Goal: Transaction & Acquisition: Book appointment/travel/reservation

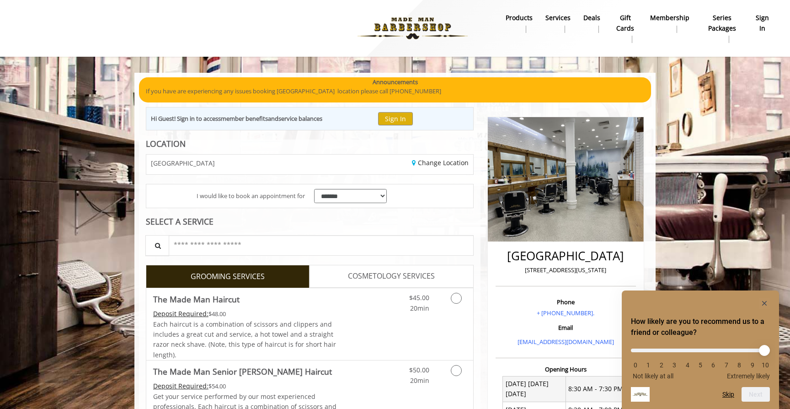
click at [765, 303] on icon "Hide survey" at bounding box center [764, 303] width 5 height 5
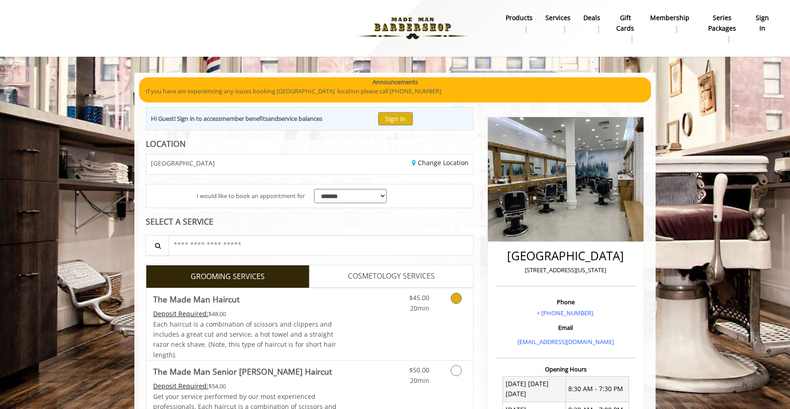
click at [456, 301] on icon "Grooming services" at bounding box center [456, 298] width 11 height 11
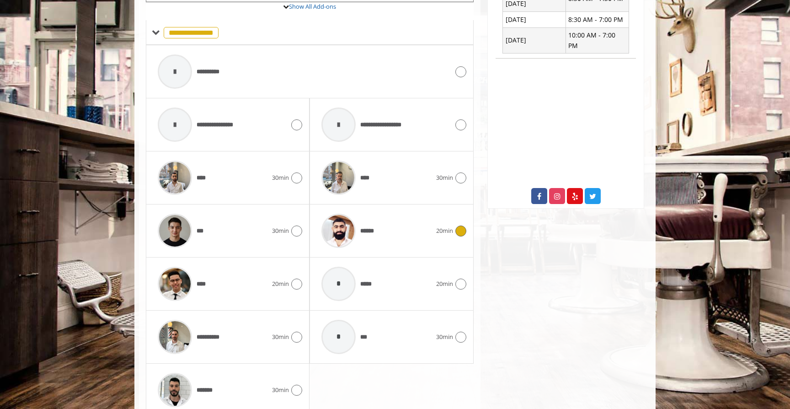
scroll to position [390, 0]
click at [299, 279] on icon at bounding box center [296, 284] width 11 height 11
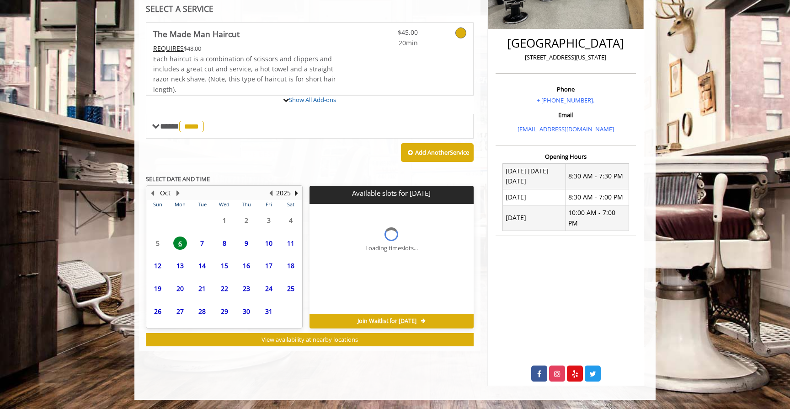
scroll to position [199, 0]
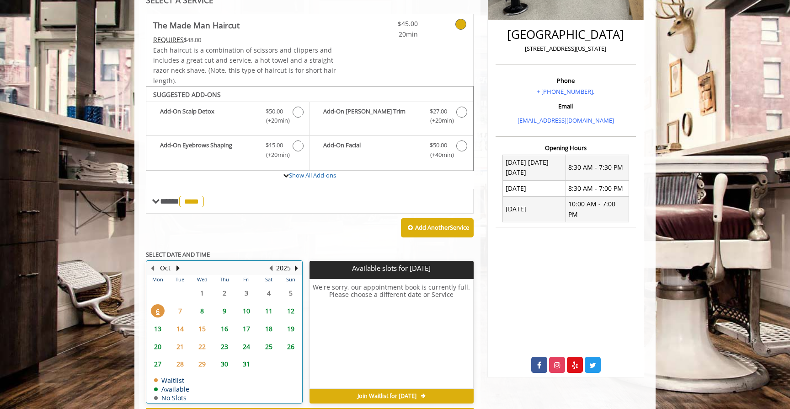
click at [223, 327] on tbody "29 30 1 2 3 4 5 6 7 8 9 10 11 12 13 14 15 16 17 18 19 20 21 22 23 24 25 26 27 2…" at bounding box center [224, 343] width 155 height 118
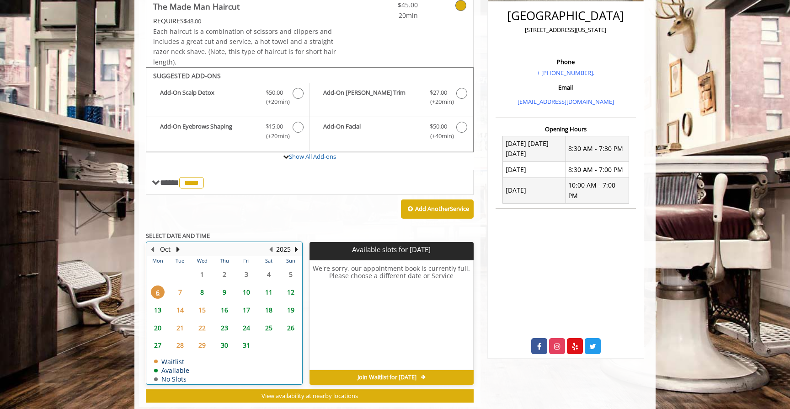
scroll to position [256, 0]
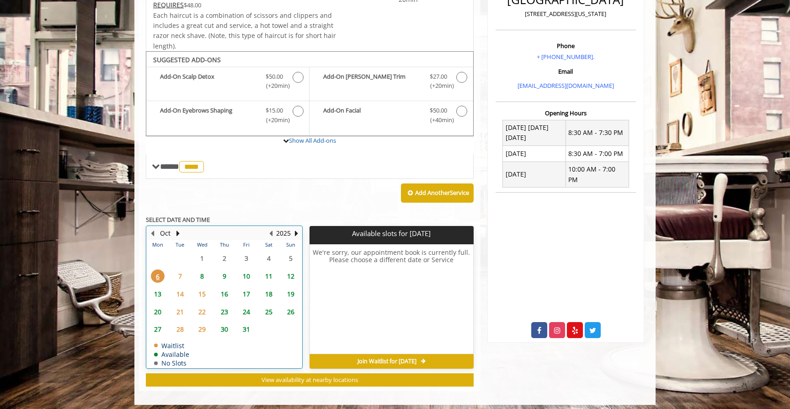
click at [221, 267] on td "9" at bounding box center [224, 276] width 22 height 18
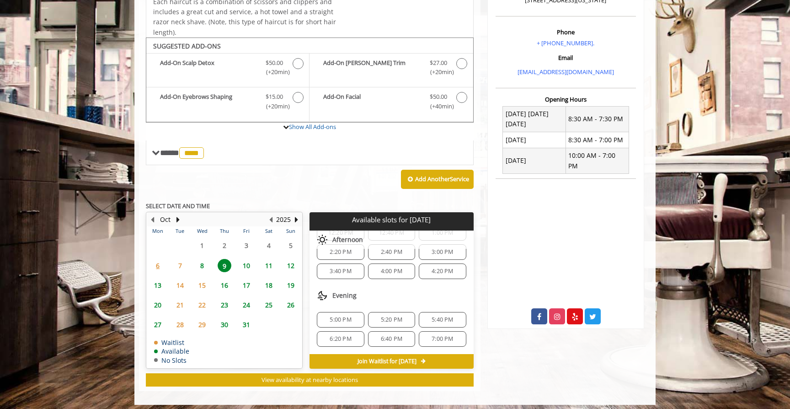
scroll to position [118, 0]
click at [347, 316] on span "5:00 PM" at bounding box center [340, 319] width 21 height 7
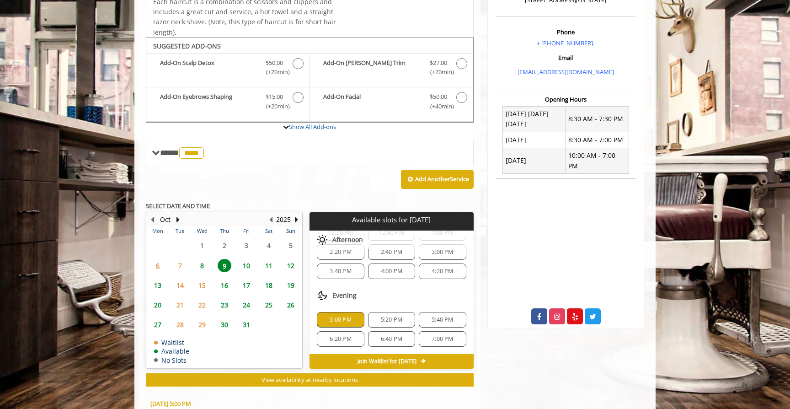
scroll to position [433, 0]
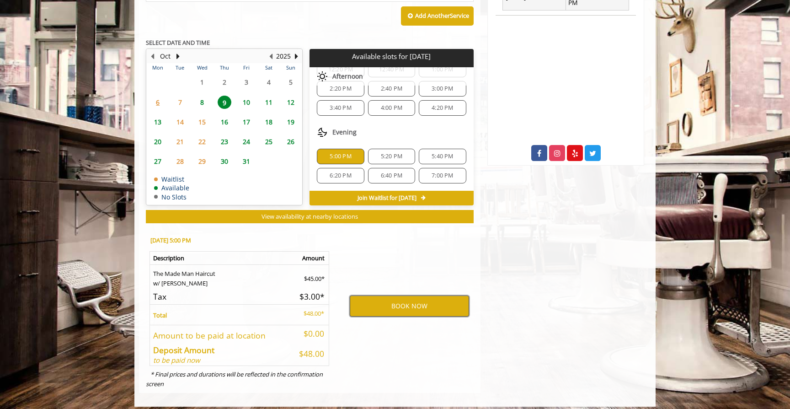
click at [398, 303] on button "BOOK NOW" at bounding box center [409, 305] width 119 height 21
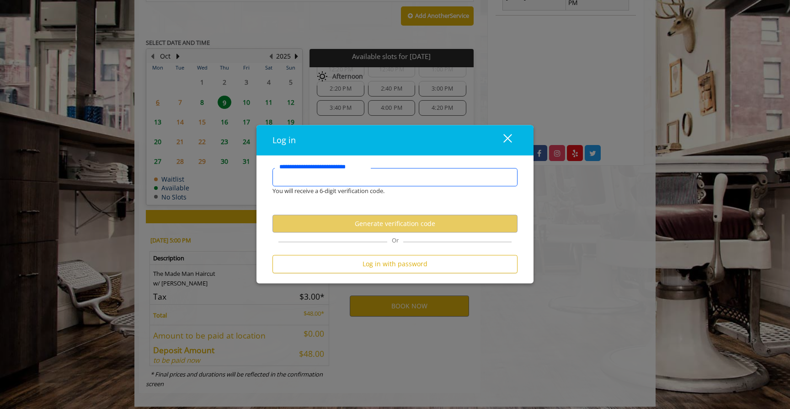
click at [352, 178] on input "**********" at bounding box center [395, 177] width 245 height 18
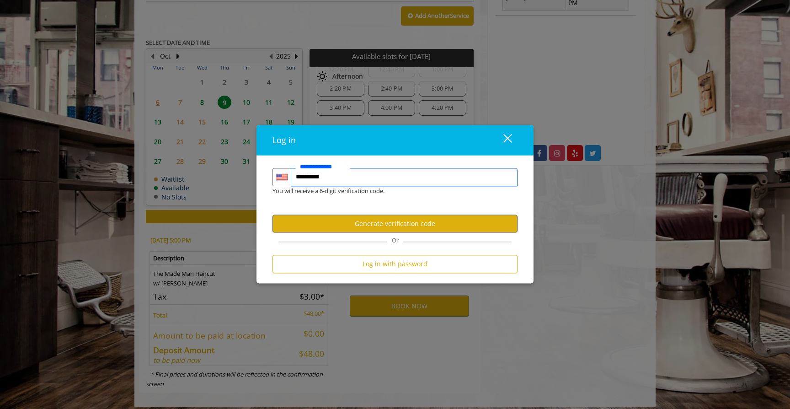
type input "**********"
click at [405, 225] on button "Generate verification code" at bounding box center [395, 224] width 245 height 18
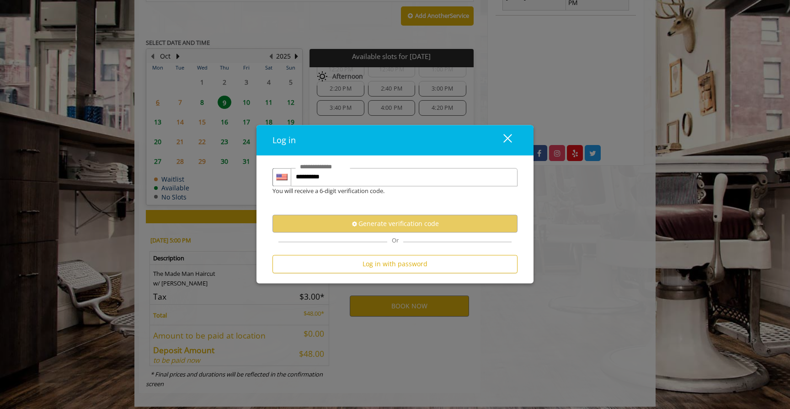
scroll to position [0, 0]
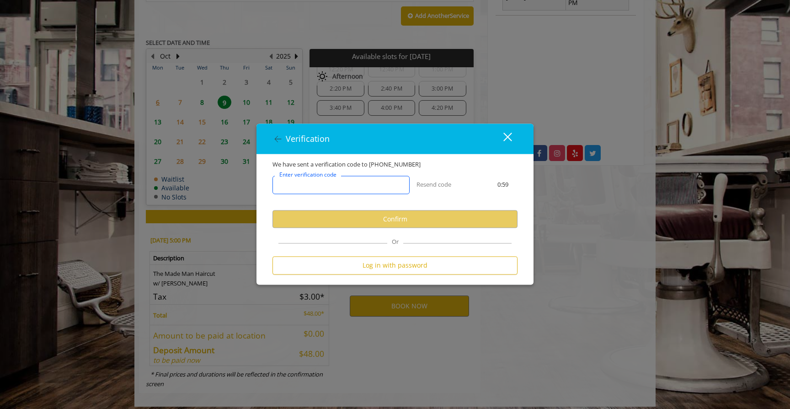
click at [361, 180] on input "Enter verification code" at bounding box center [341, 185] width 137 height 18
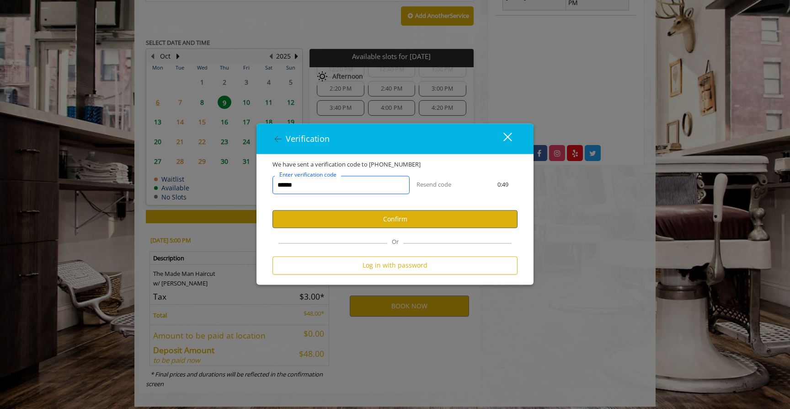
type input "******"
click at [386, 218] on button "Confirm" at bounding box center [395, 219] width 245 height 18
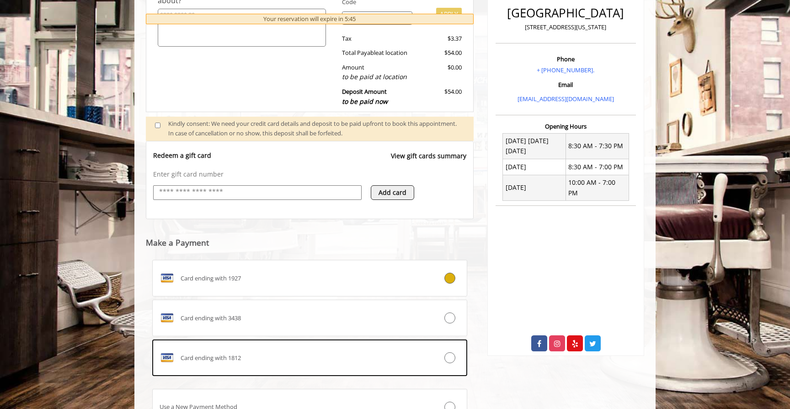
scroll to position [242, 0]
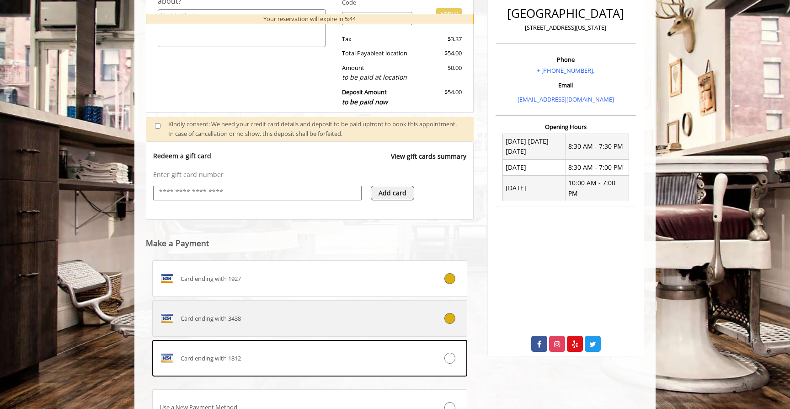
click at [276, 315] on div "Card ending with 3438" at bounding box center [284, 318] width 262 height 15
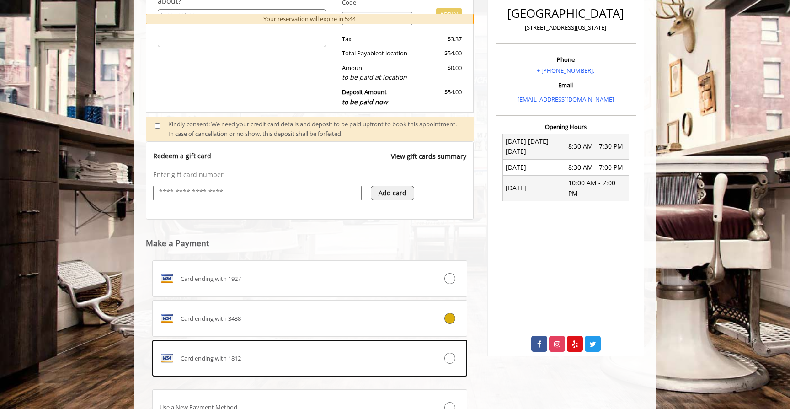
scroll to position [300, 0]
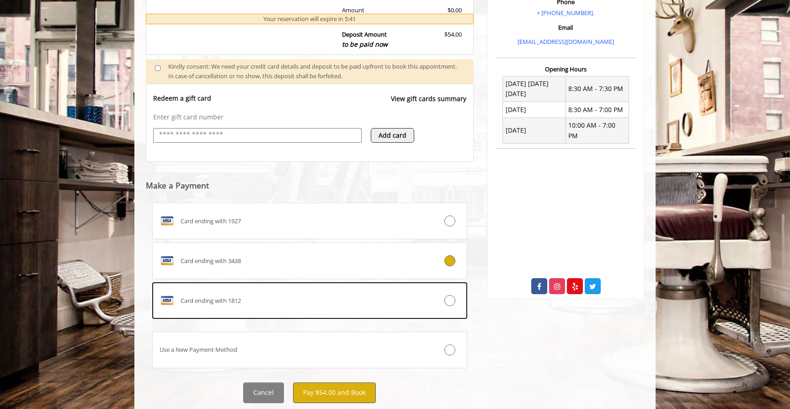
click at [348, 384] on button "Pay $54.00 and Book" at bounding box center [334, 392] width 83 height 21
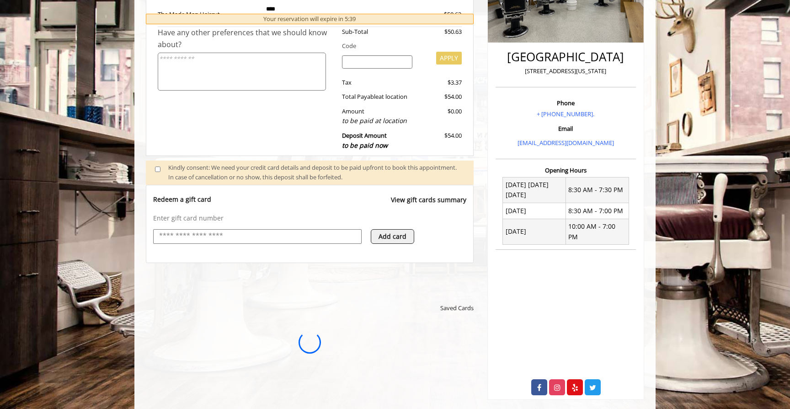
scroll to position [0, 0]
